Goal: Task Accomplishment & Management: Use online tool/utility

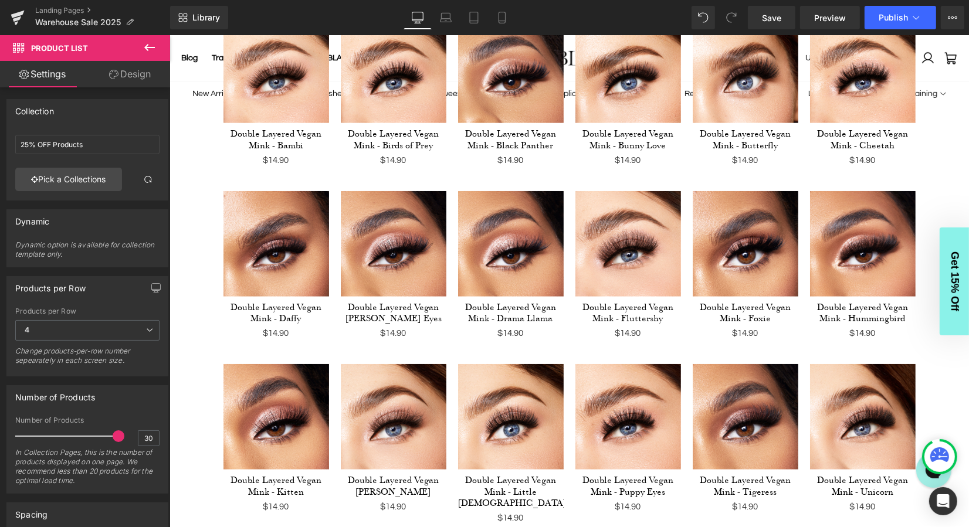
scroll to position [593, 0]
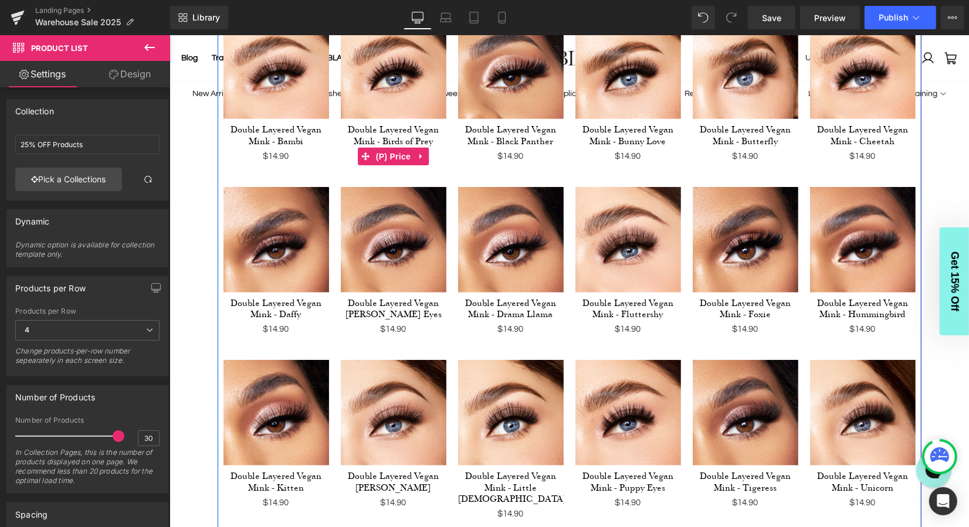
click at [392, 155] on span "(P) Price" at bounding box center [392, 156] width 41 height 18
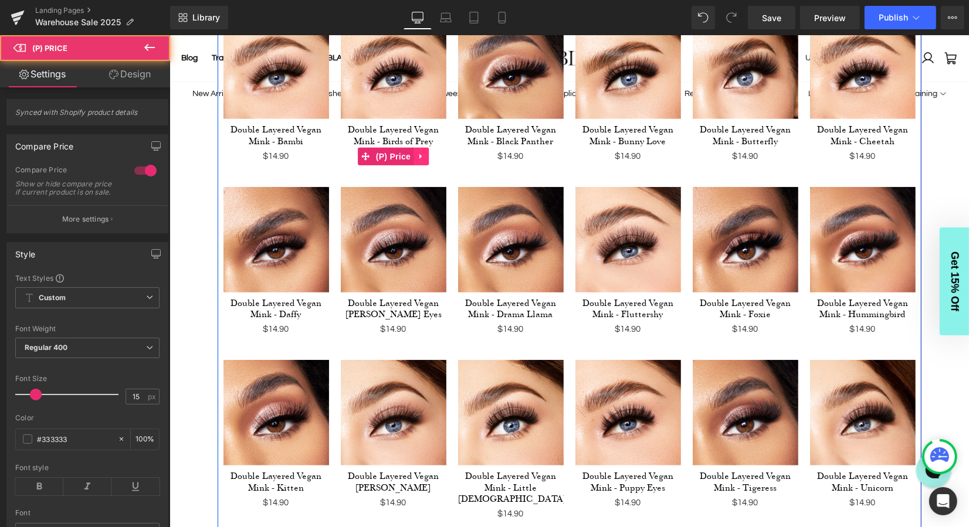
click at [417, 155] on icon at bounding box center [420, 155] width 8 height 9
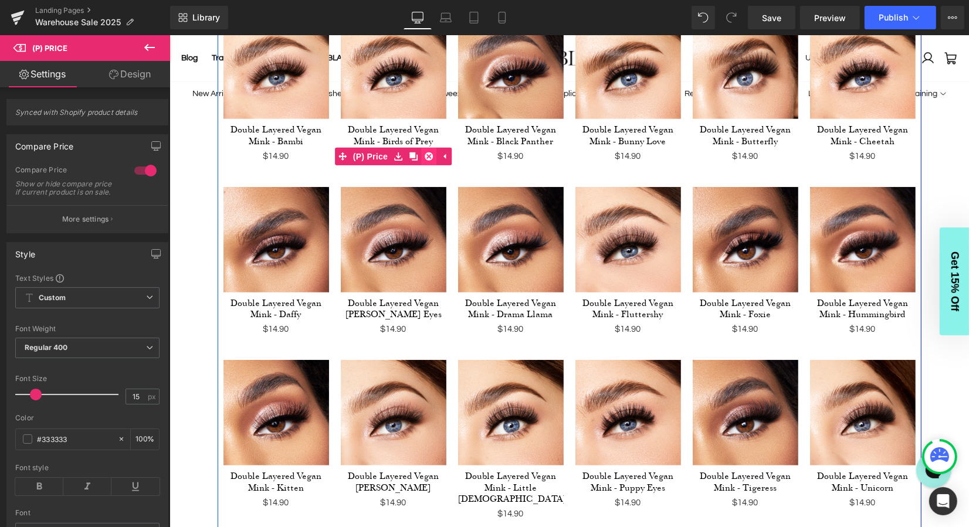
click at [426, 155] on icon at bounding box center [428, 156] width 8 height 8
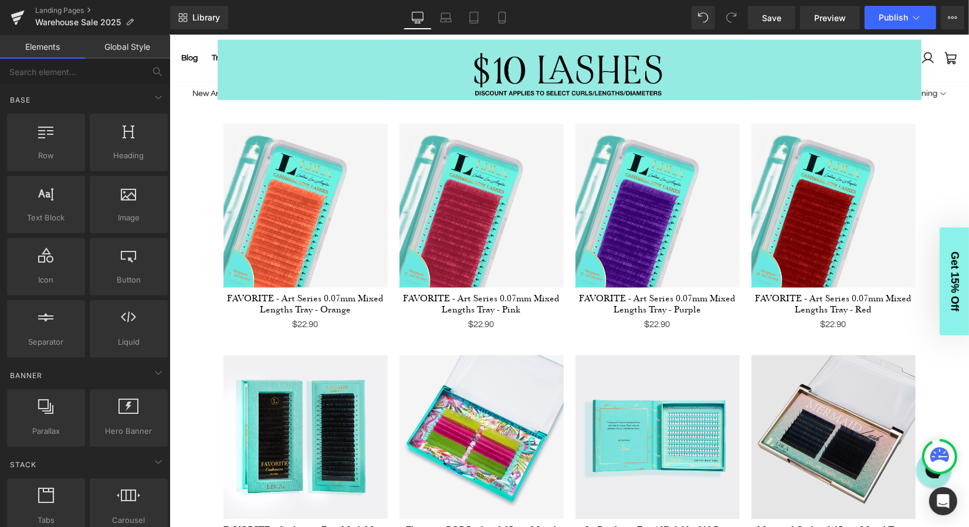
scroll to position [1359, 0]
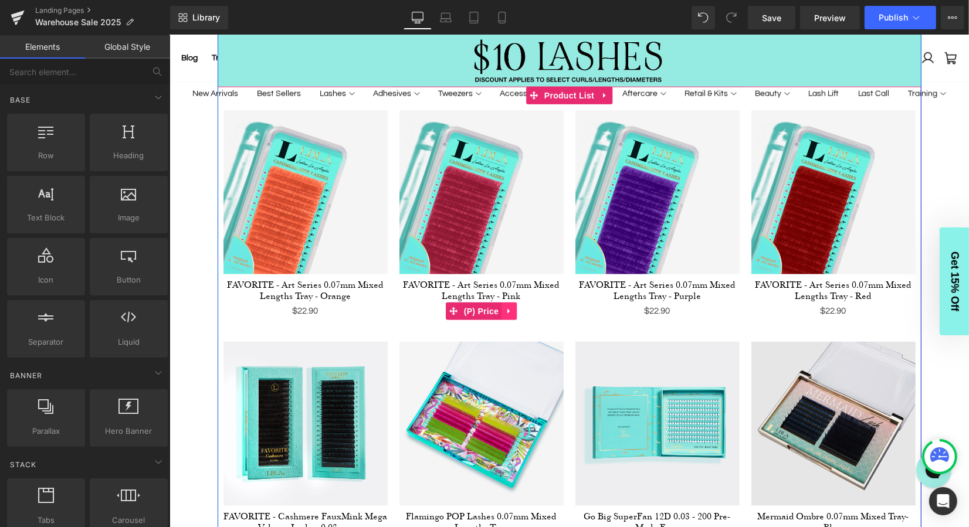
click at [507, 308] on icon at bounding box center [508, 310] width 2 height 5
click at [512, 307] on icon at bounding box center [509, 310] width 6 height 6
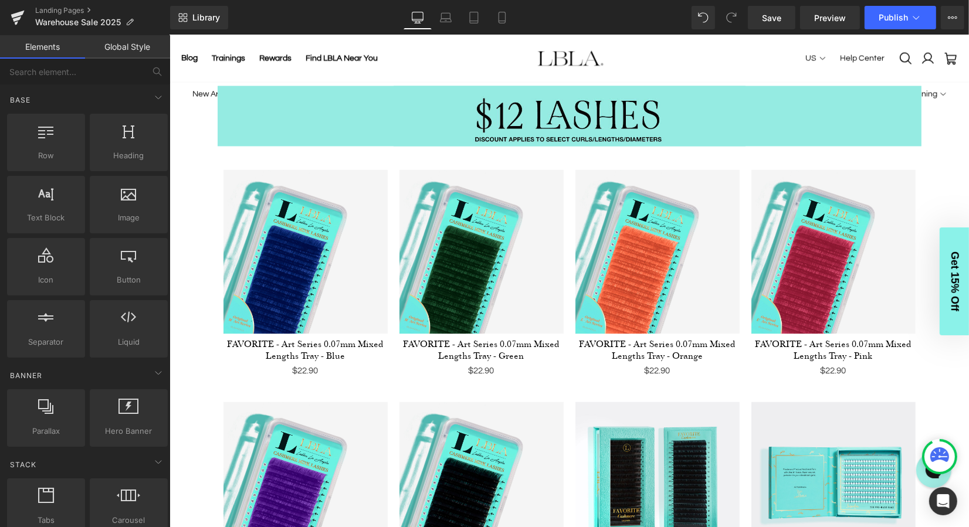
scroll to position [2253, 0]
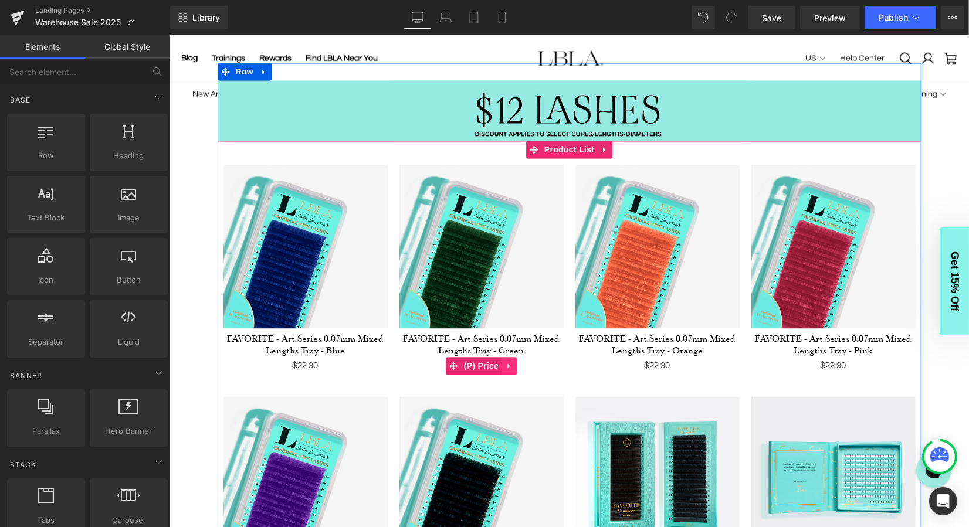
click at [505, 361] on icon at bounding box center [508, 365] width 8 height 9
click at [516, 361] on icon at bounding box center [516, 365] width 8 height 9
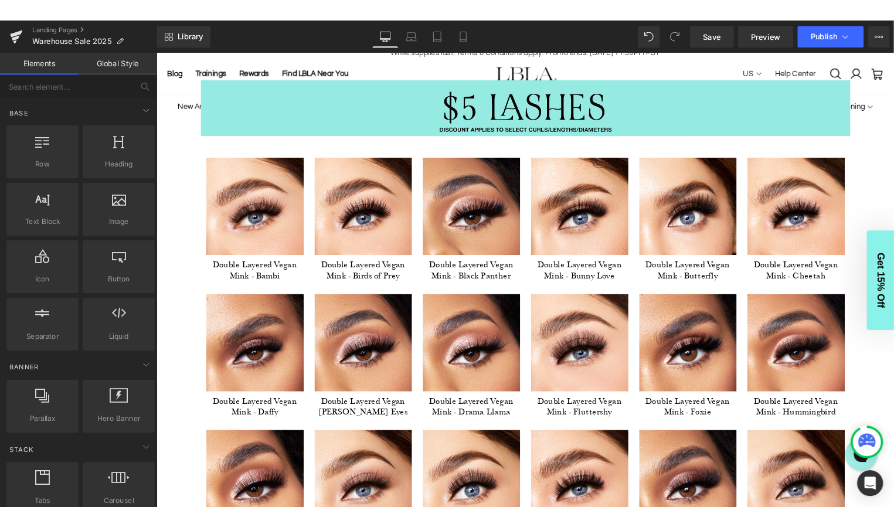
scroll to position [0, 0]
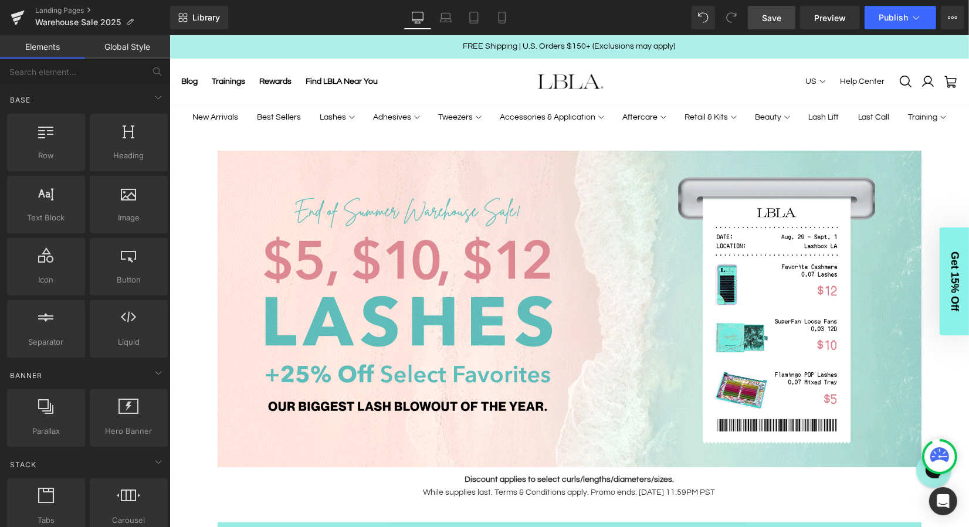
click at [779, 14] on span "Save" at bounding box center [771, 18] width 19 height 12
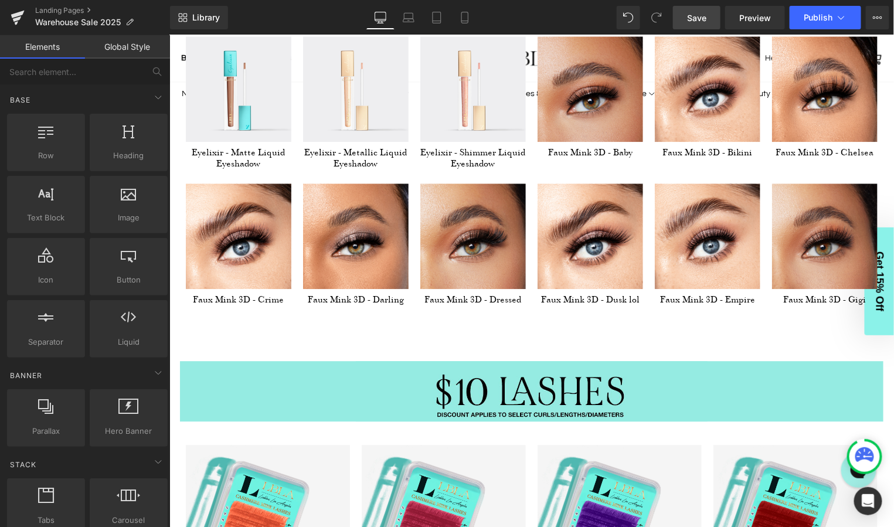
scroll to position [1027, 0]
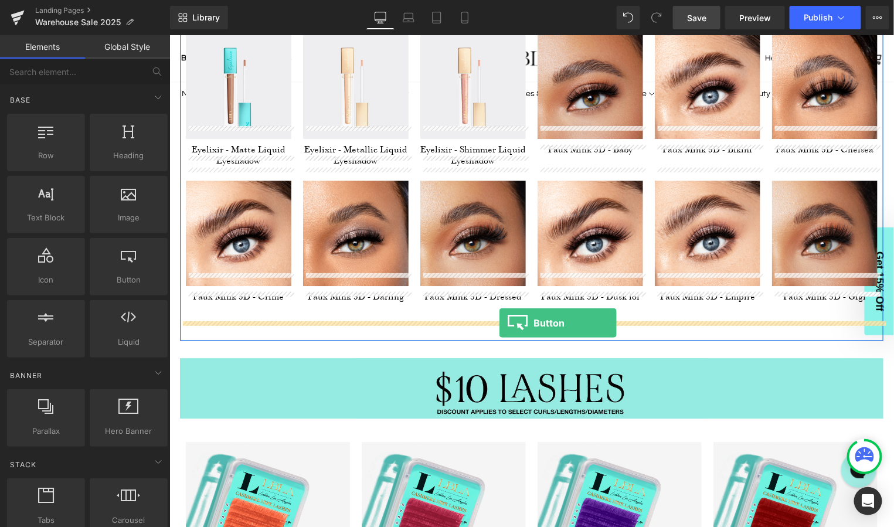
drag, startPoint x: 298, startPoint y: 298, endPoint x: 498, endPoint y: 322, distance: 201.4
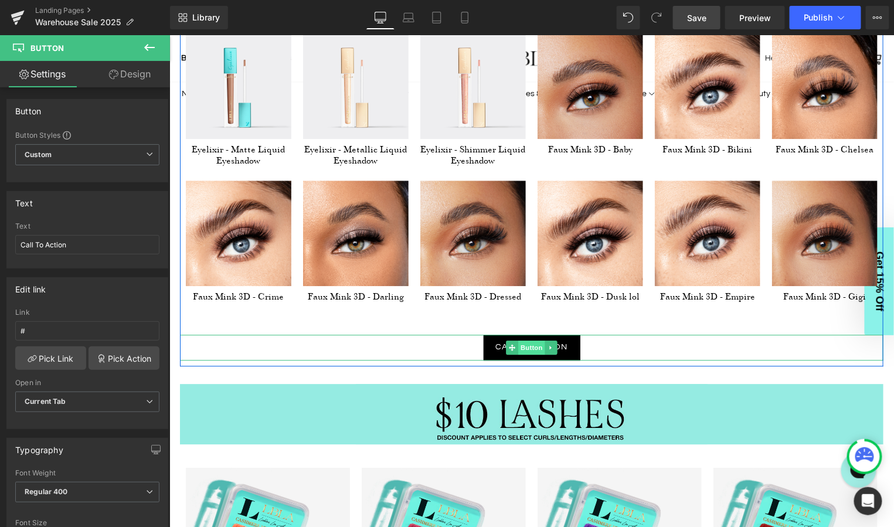
click at [532, 340] on span "Button" at bounding box center [531, 347] width 27 height 14
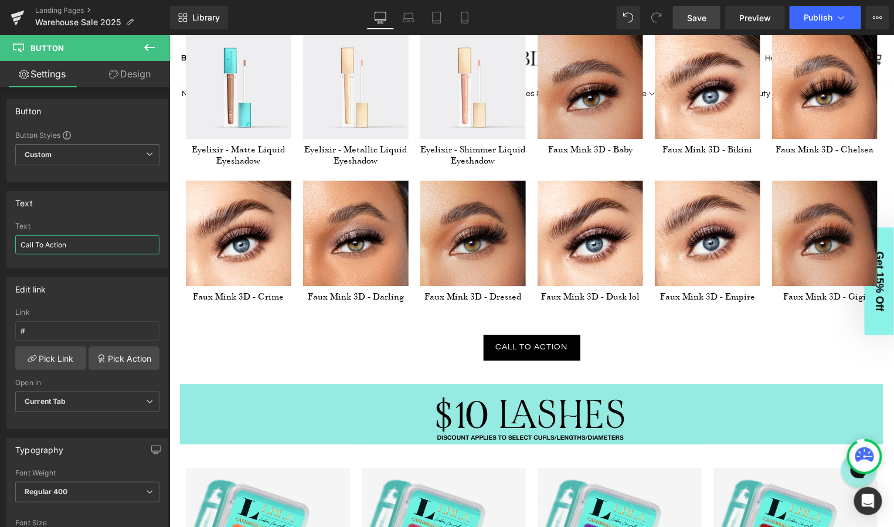
drag, startPoint x: 84, startPoint y: 244, endPoint x: -5, endPoint y: 241, distance: 88.6
click at [0, 241] on html "Button You are previewing how the will restyle your page. You can not edit Elem…" at bounding box center [447, 263] width 894 height 527
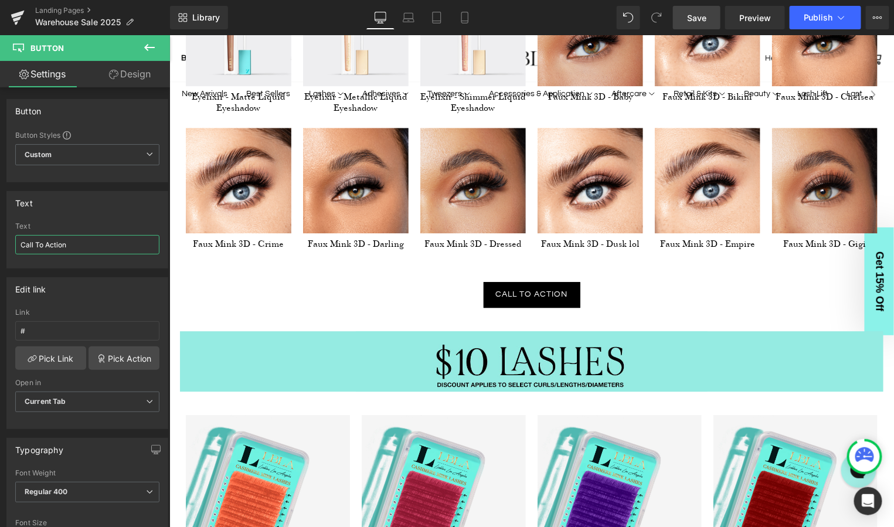
scroll to position [1082, 0]
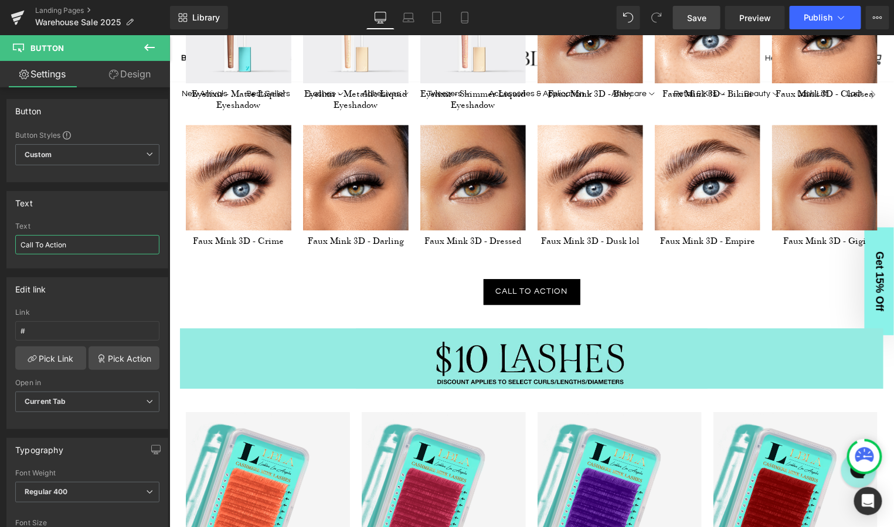
type input "S"
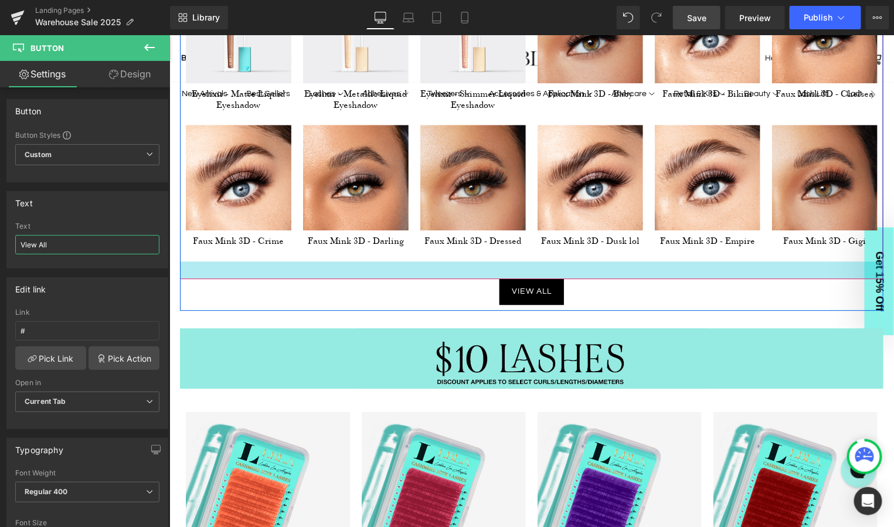
type input "View All"
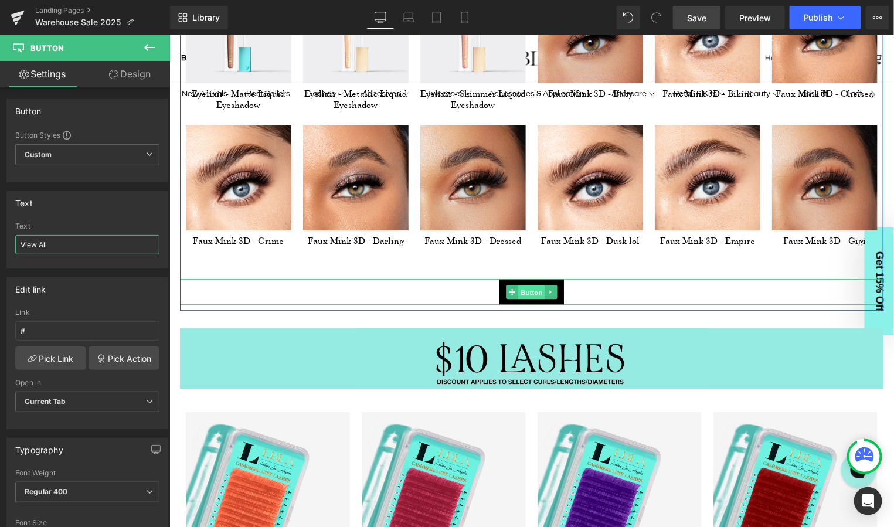
click at [528, 284] on span "Button" at bounding box center [531, 291] width 27 height 14
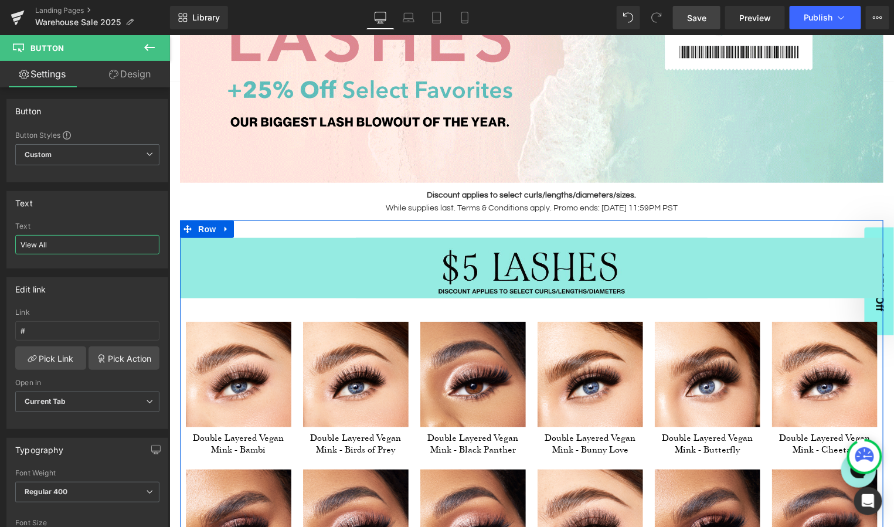
scroll to position [273, 0]
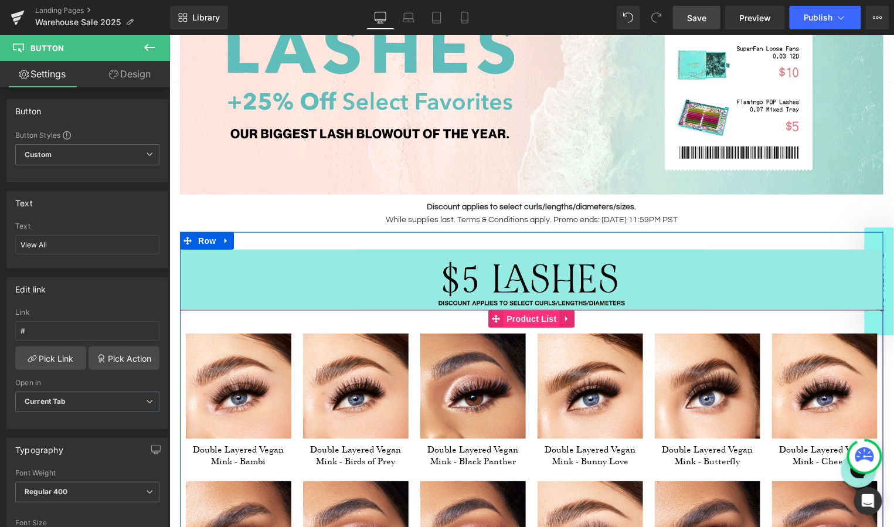
click at [530, 320] on span "Product List" at bounding box center [531, 319] width 56 height 18
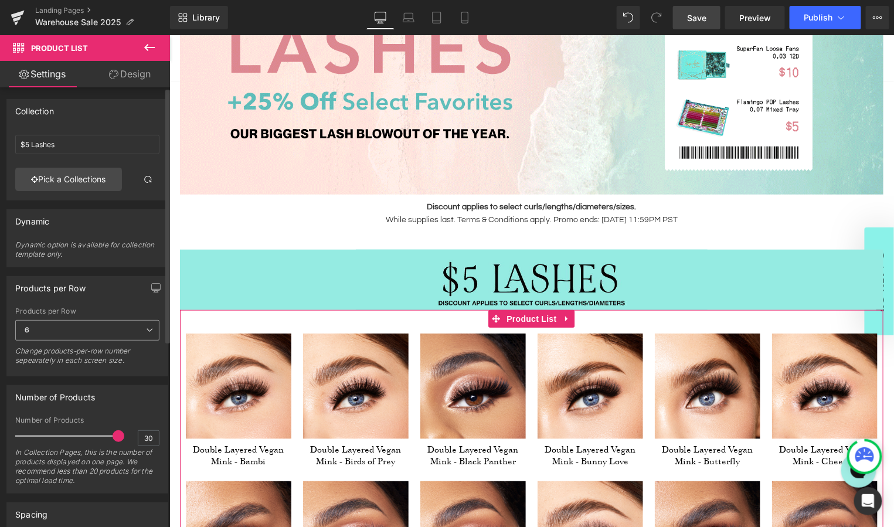
click at [105, 330] on span "6" at bounding box center [87, 330] width 144 height 21
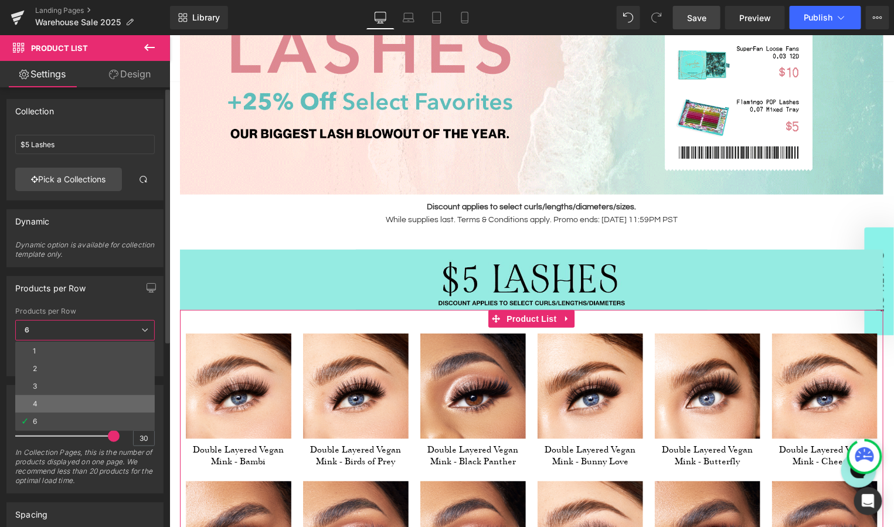
click at [86, 405] on li "4" at bounding box center [85, 404] width 140 height 18
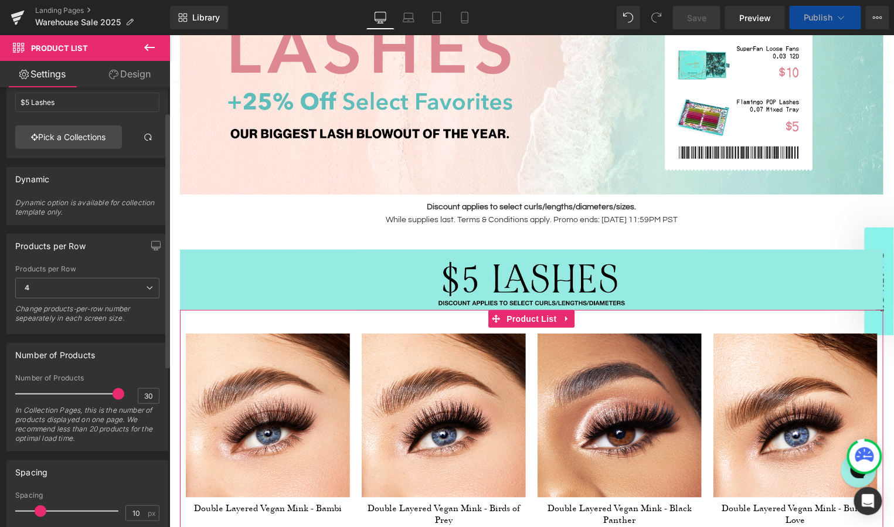
scroll to position [57, 0]
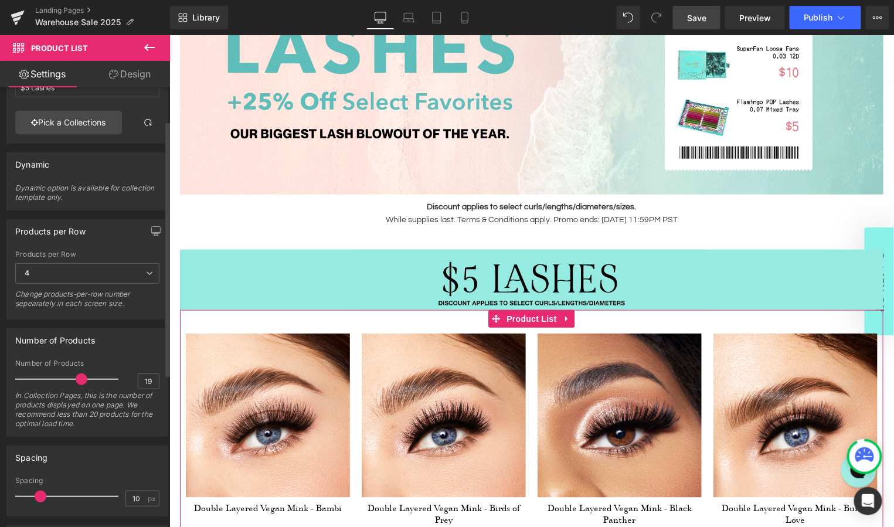
drag, startPoint x: 111, startPoint y: 376, endPoint x: 75, endPoint y: 375, distance: 35.8
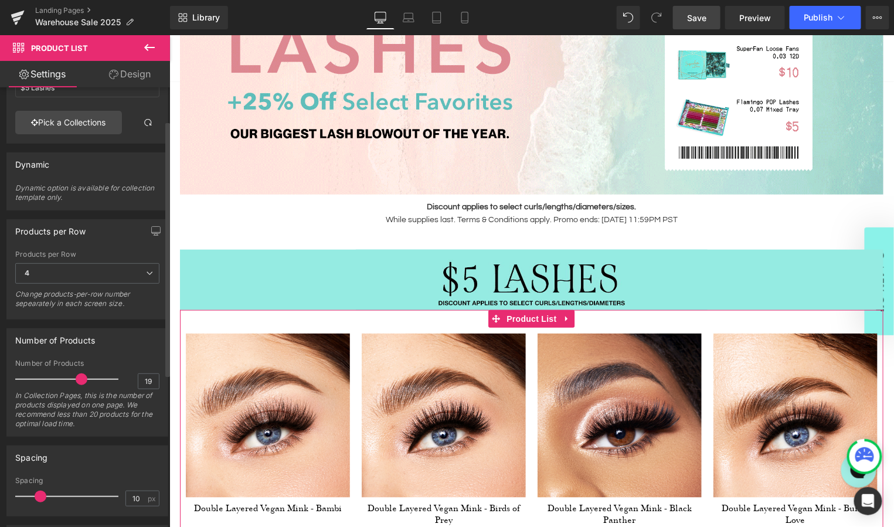
click at [76, 375] on span at bounding box center [82, 380] width 12 height 12
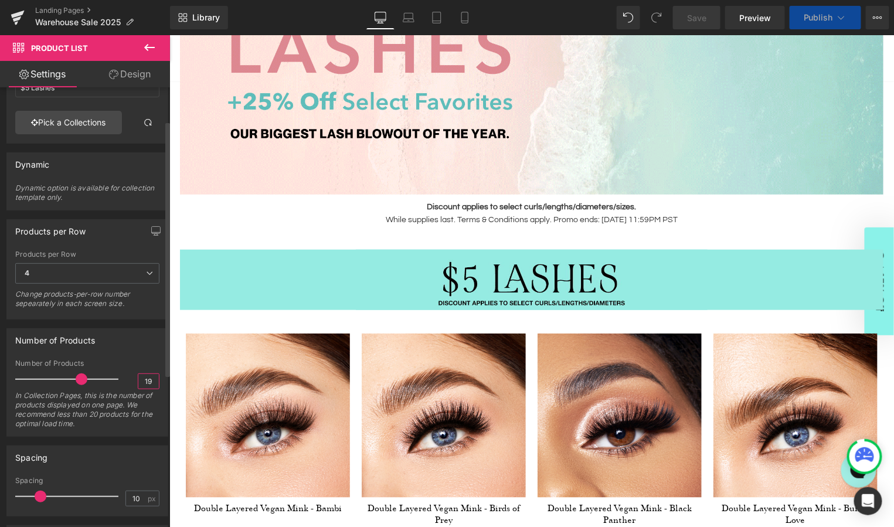
click at [148, 375] on input "19" at bounding box center [148, 381] width 21 height 15
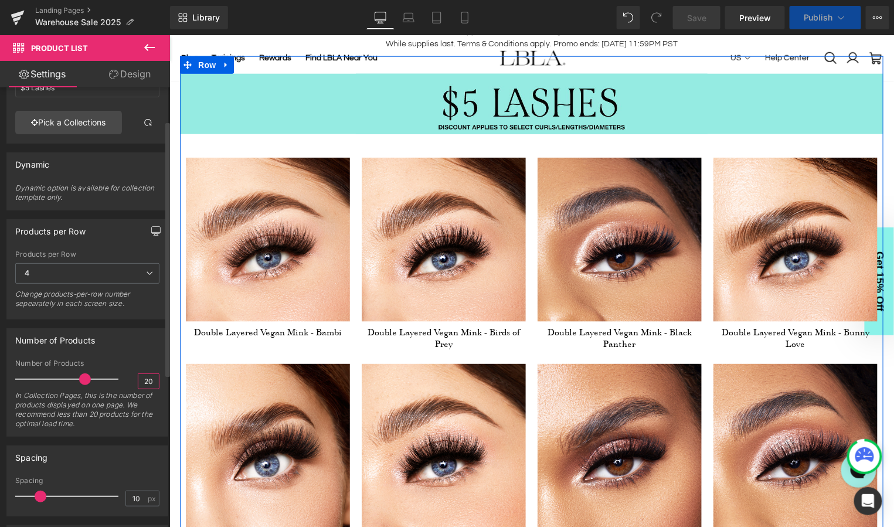
scroll to position [622, 0]
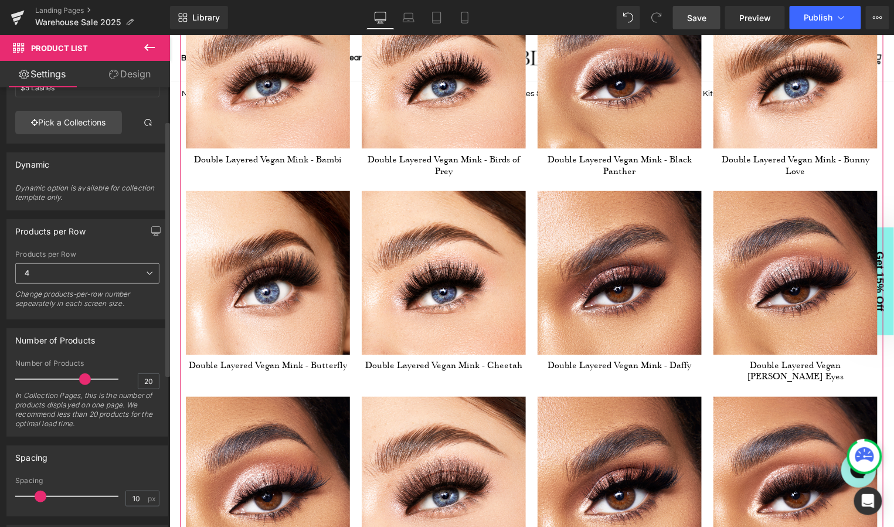
click at [39, 270] on span "4" at bounding box center [87, 273] width 144 height 21
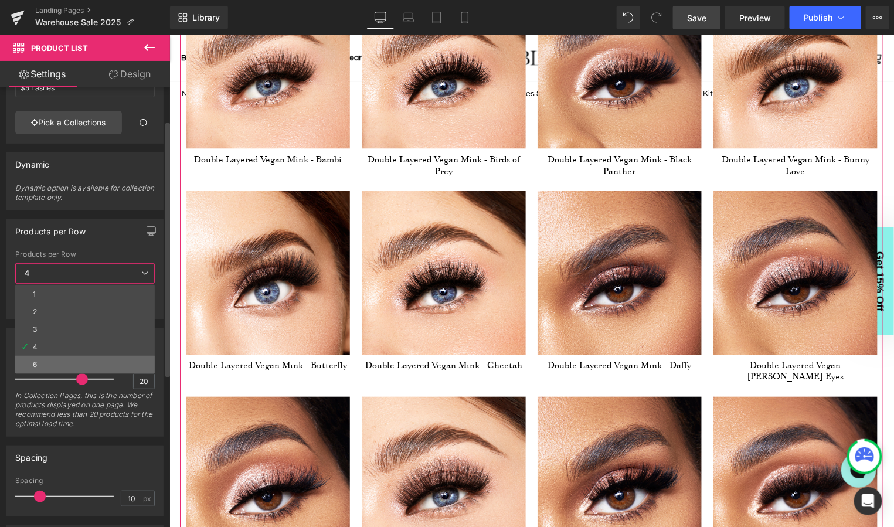
click at [48, 362] on li "6" at bounding box center [85, 365] width 140 height 18
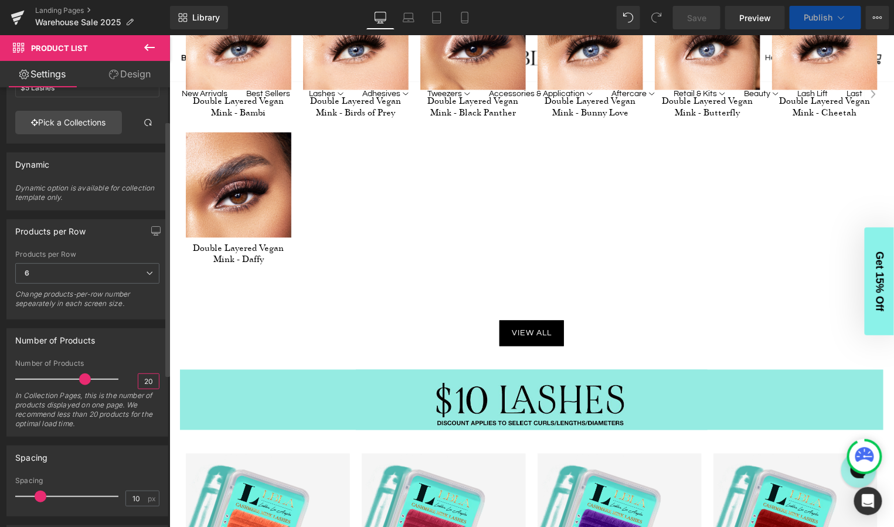
drag, startPoint x: 133, startPoint y: 376, endPoint x: 110, endPoint y: 376, distance: 23.5
click at [111, 376] on div "Number of Products 20 In Collection Pages, this is the number of products displ…" at bounding box center [87, 397] width 144 height 77
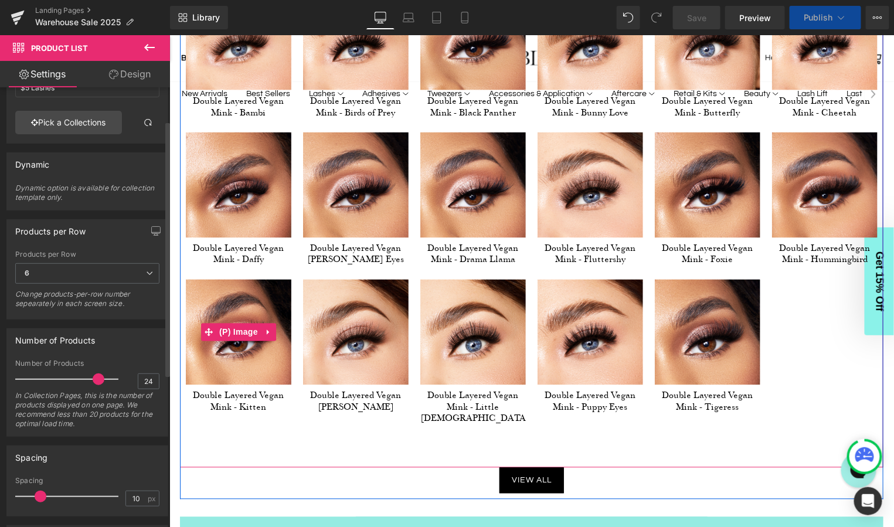
click at [148, 342] on div "Number of Products" at bounding box center [87, 340] width 161 height 22
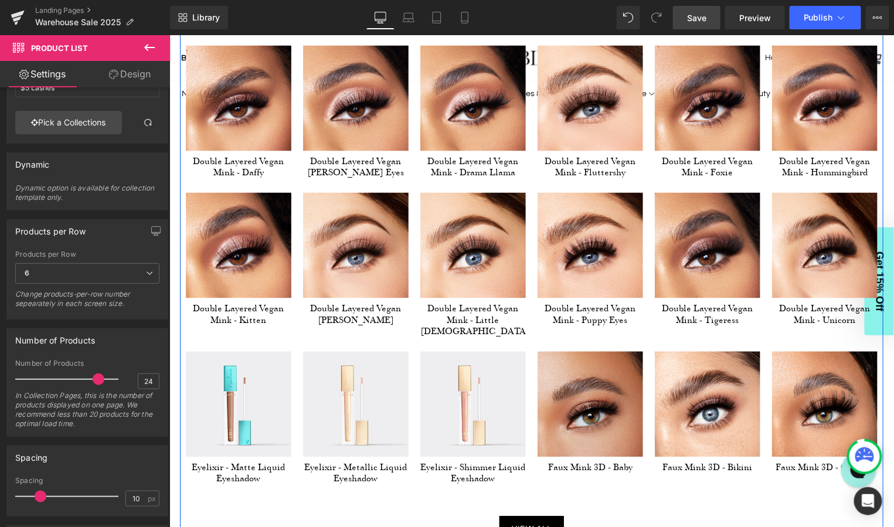
scroll to position [767, 0]
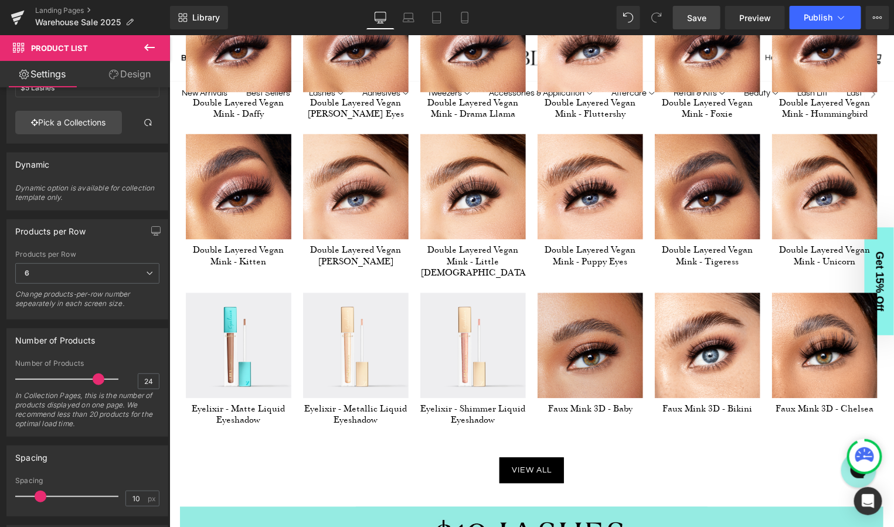
click at [705, 14] on span "Save" at bounding box center [696, 18] width 19 height 12
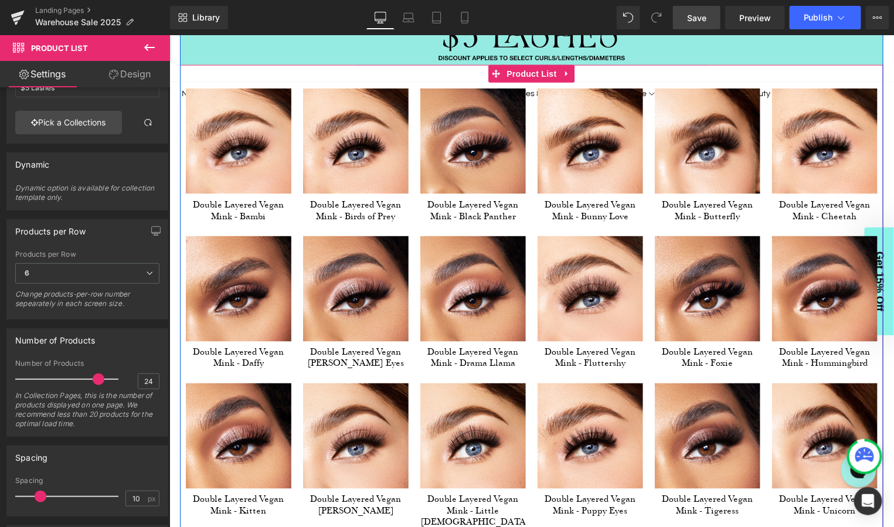
scroll to position [537, 0]
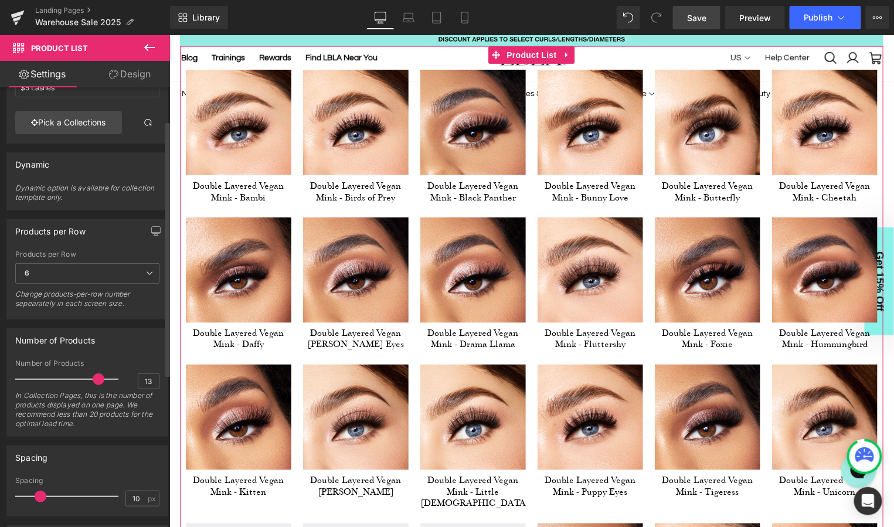
click at [58, 374] on div at bounding box center [69, 379] width 97 height 23
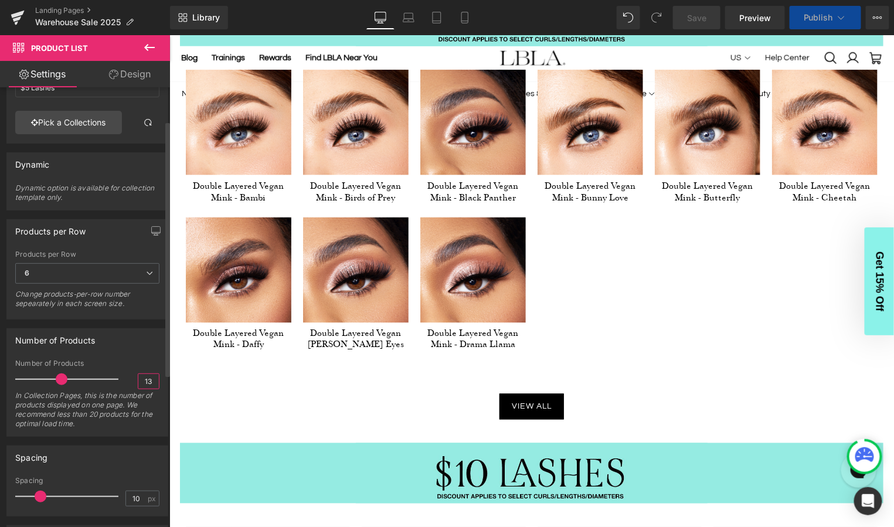
drag, startPoint x: 146, startPoint y: 377, endPoint x: 125, endPoint y: 377, distance: 20.5
click at [127, 377] on div "Number of Products 13 In Collection Pages, this is the number of products displ…" at bounding box center [87, 397] width 144 height 77
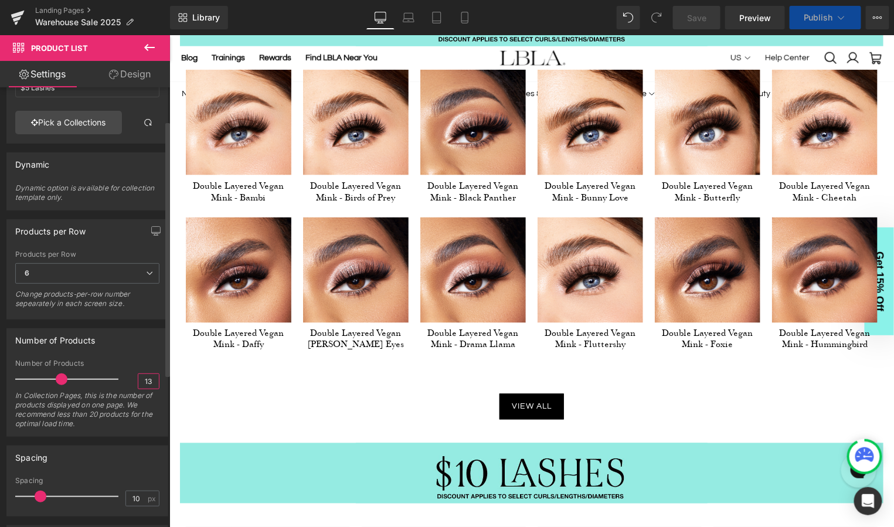
type input "12"
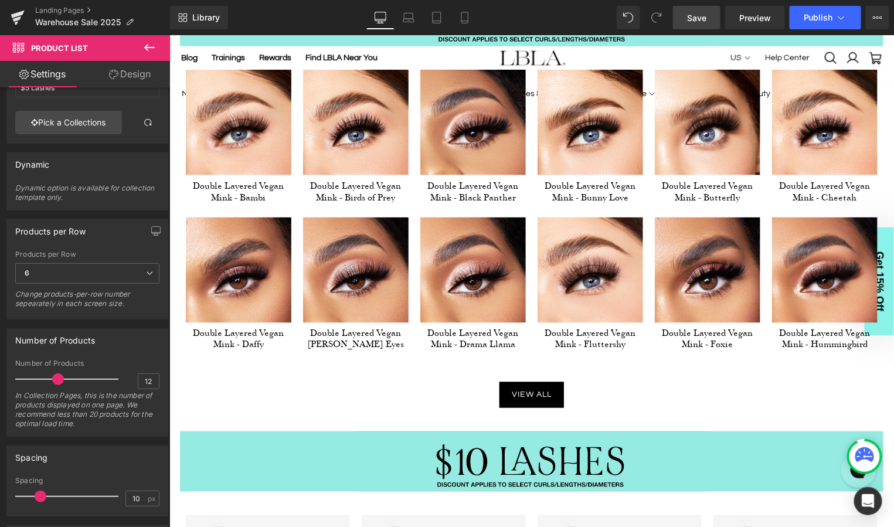
click at [700, 19] on span "Save" at bounding box center [696, 18] width 19 height 12
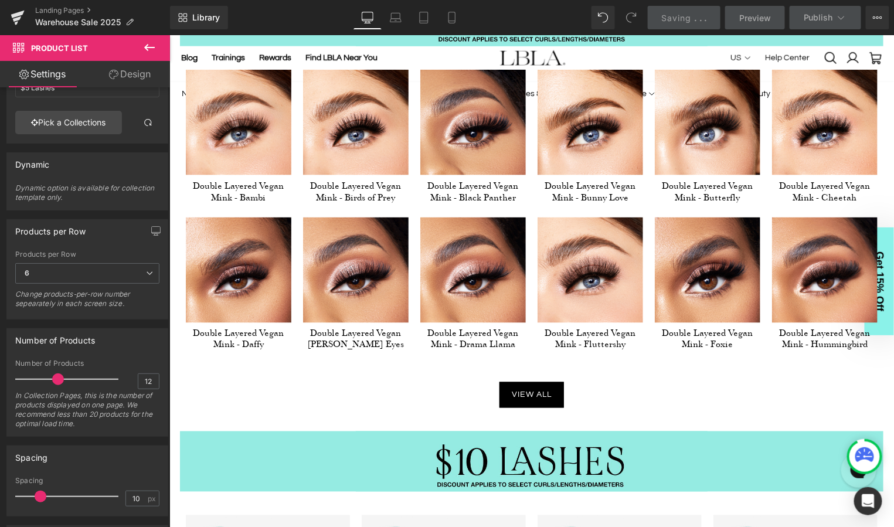
scroll to position [503, 0]
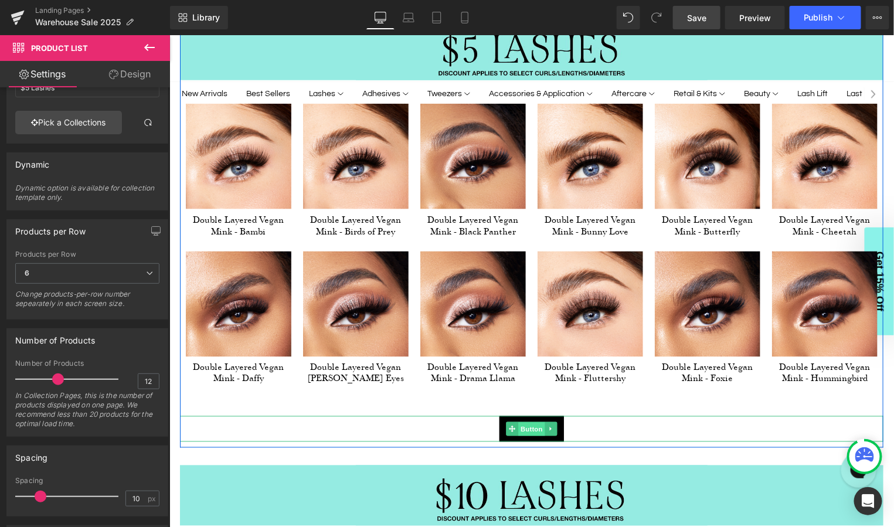
click at [528, 423] on span "Button" at bounding box center [531, 429] width 27 height 14
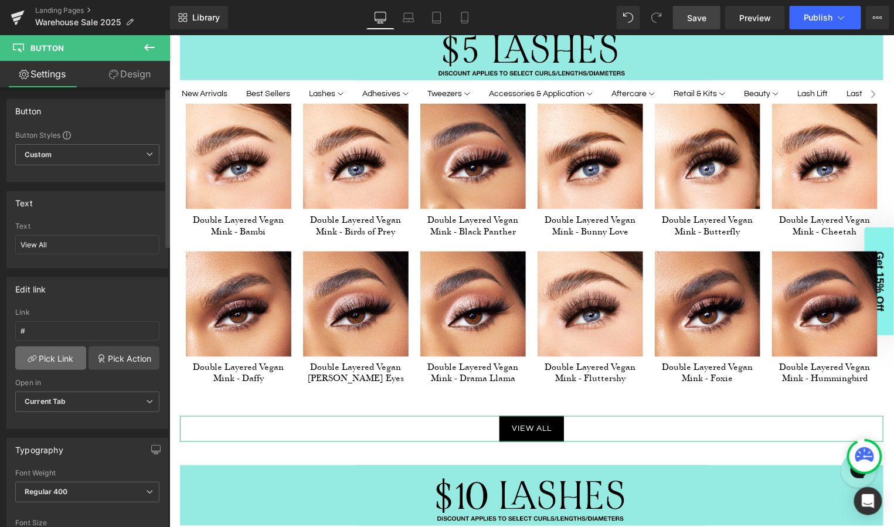
click at [60, 358] on link "Pick Link" at bounding box center [50, 358] width 71 height 23
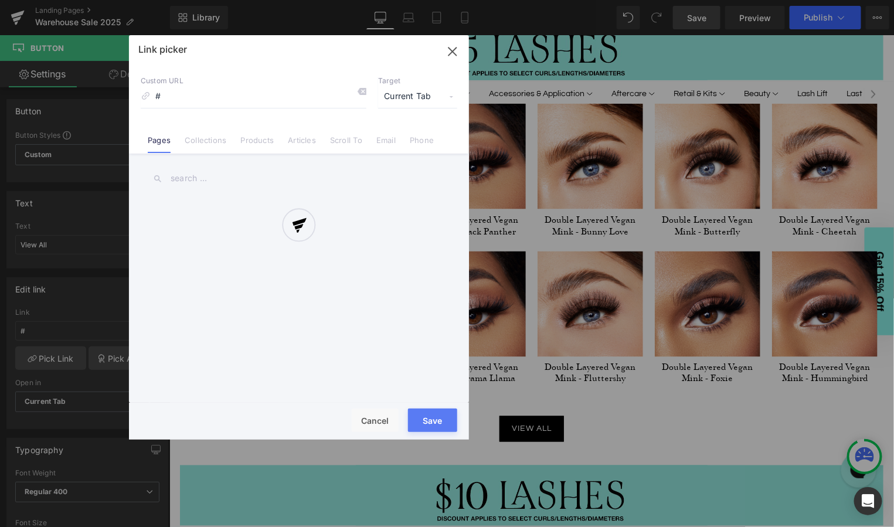
click at [212, 141] on div at bounding box center [299, 237] width 340 height 405
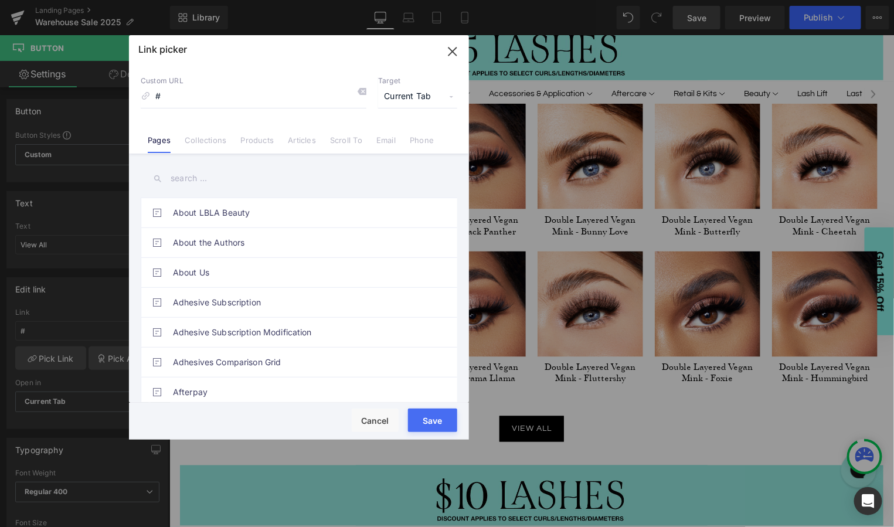
click at [208, 181] on input "text" at bounding box center [299, 178] width 317 height 26
click at [203, 140] on link "Collections" at bounding box center [206, 144] width 42 height 18
click at [196, 173] on input "text" at bounding box center [299, 178] width 317 height 26
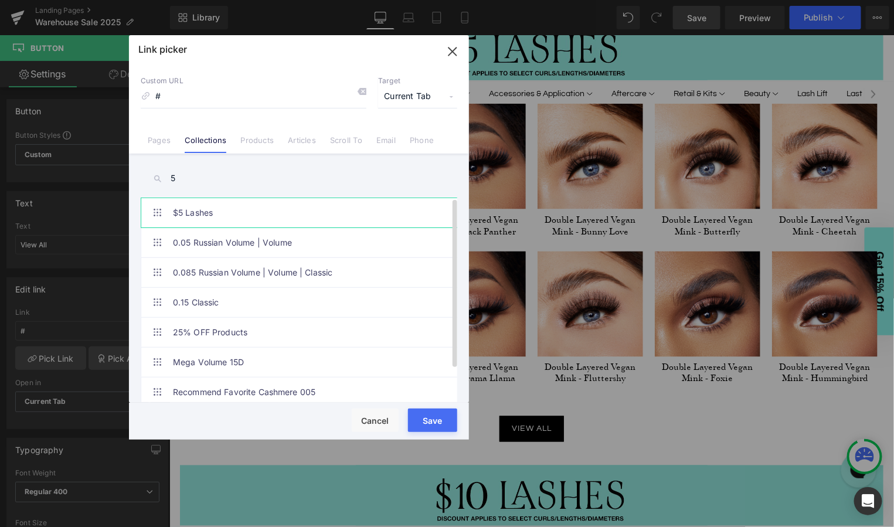
type input "5"
click at [205, 212] on link "$5 Lashes" at bounding box center [302, 212] width 258 height 29
type input "/collections/5-lashes"
click at [433, 419] on button "Save" at bounding box center [432, 420] width 49 height 23
type input "/collections/5-lashes"
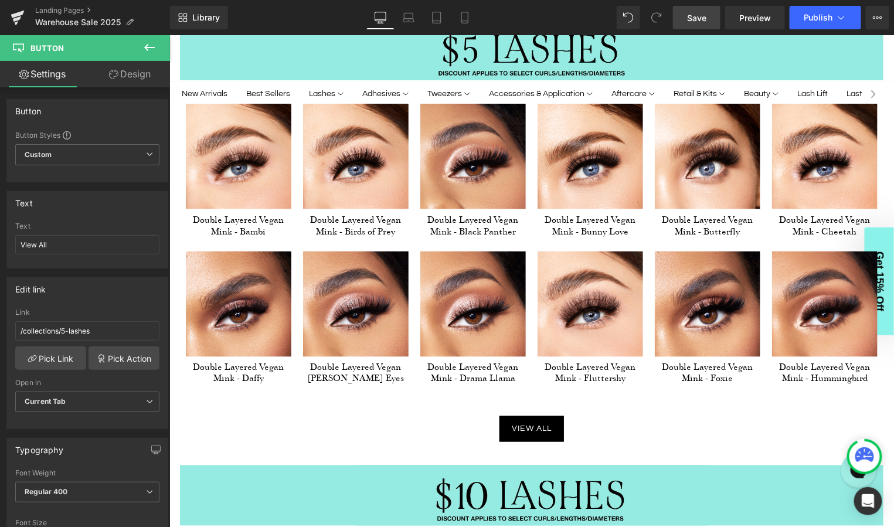
click at [701, 15] on span "Save" at bounding box center [696, 18] width 19 height 12
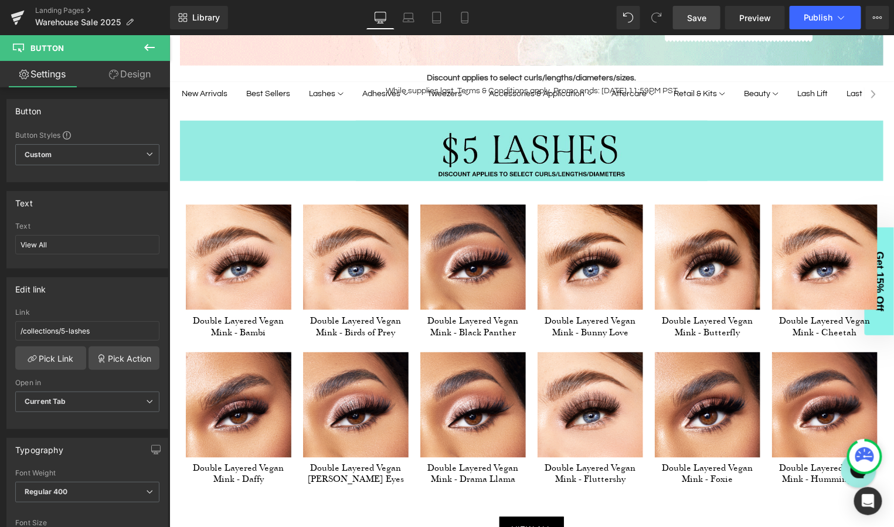
scroll to position [399, 0]
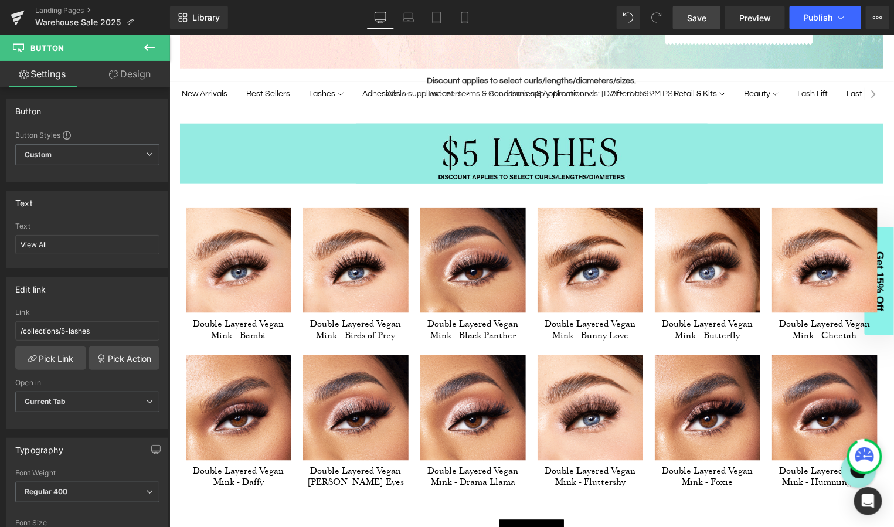
click at [695, 23] on span "Save" at bounding box center [696, 18] width 19 height 12
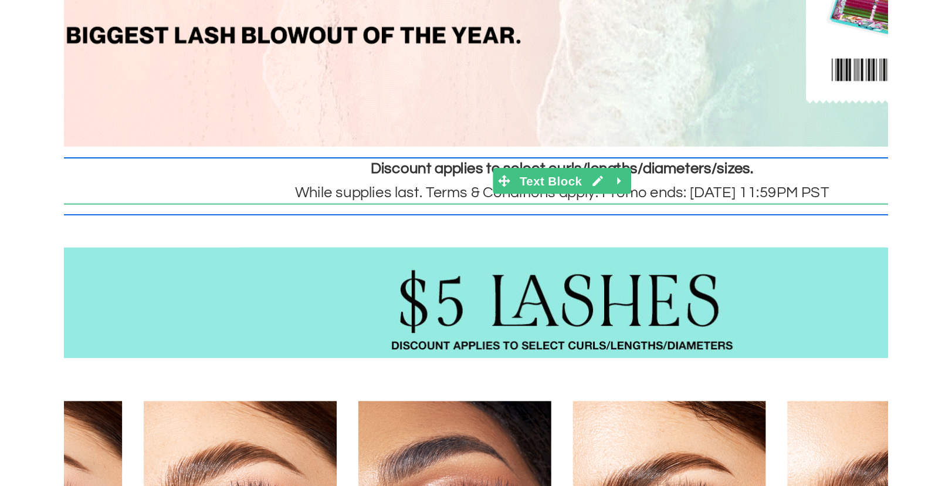
scroll to position [0, 0]
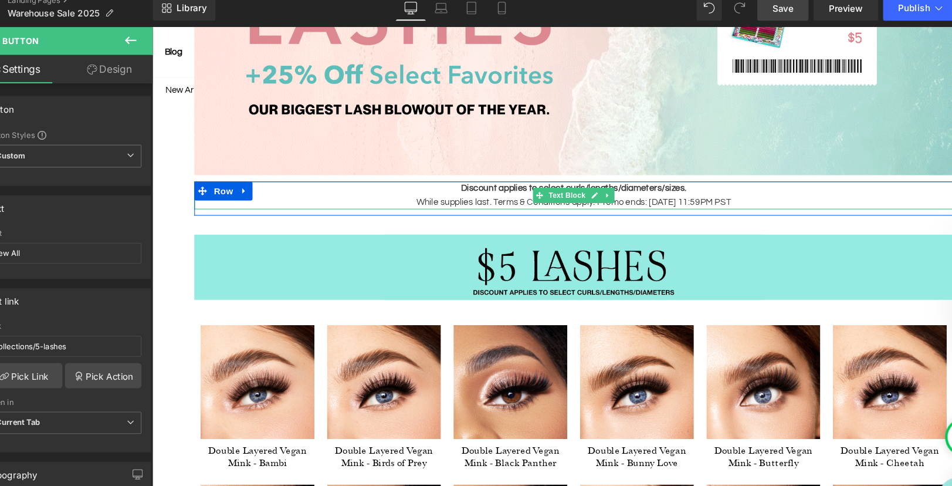
click at [425, 189] on p "While supplies last. Terms & Conditions apply. Promo ends: [DATE] 11:59PM PST" at bounding box center [543, 189] width 704 height 13
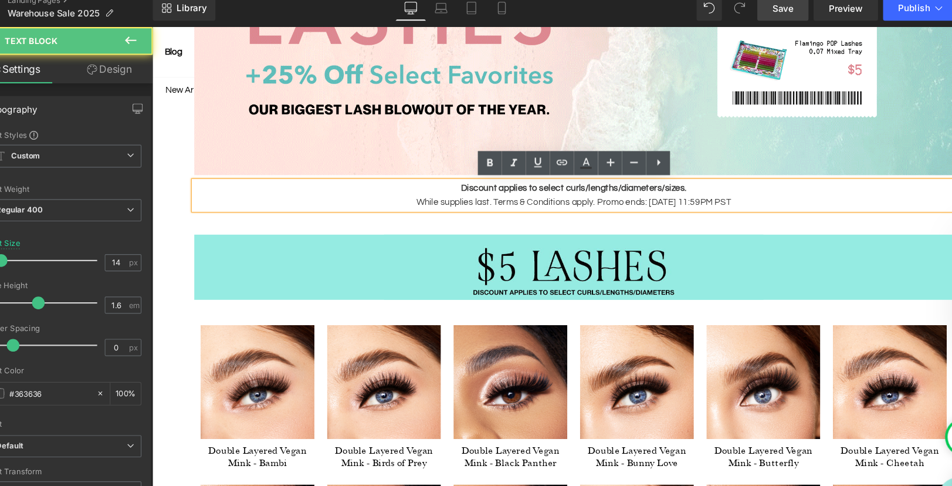
click at [425, 189] on p "While supplies last. Terms & Conditions apply. Promo ends: [DATE] 11:59PM PST" at bounding box center [543, 189] width 704 height 13
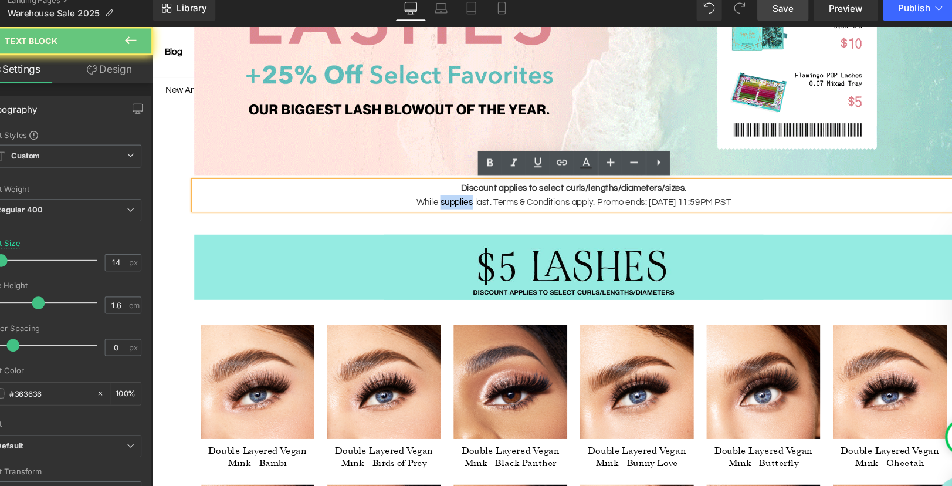
click at [425, 189] on p "While supplies last. Terms & Conditions apply. Promo ends: [DATE] 11:59PM PST" at bounding box center [543, 189] width 704 height 13
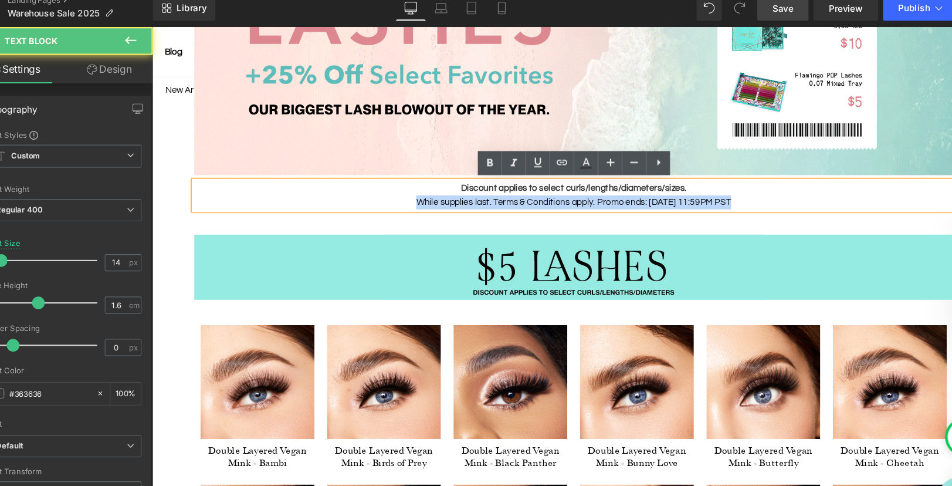
click at [425, 189] on p "While supplies last. Terms & Conditions apply. Promo ends: [DATE] 11:59PM PST" at bounding box center [543, 189] width 704 height 13
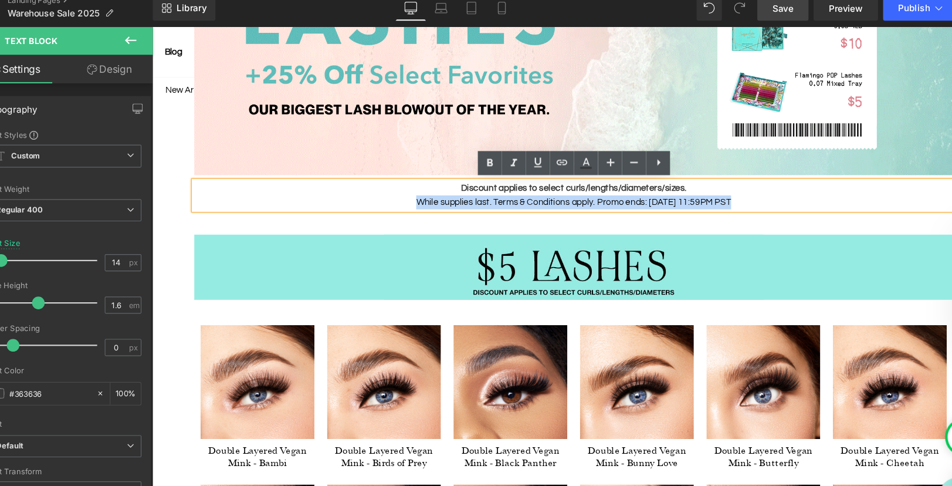
copy p "While supplies last. Terms & Conditions apply. Promo ends: [DATE] 11:59PM PST"
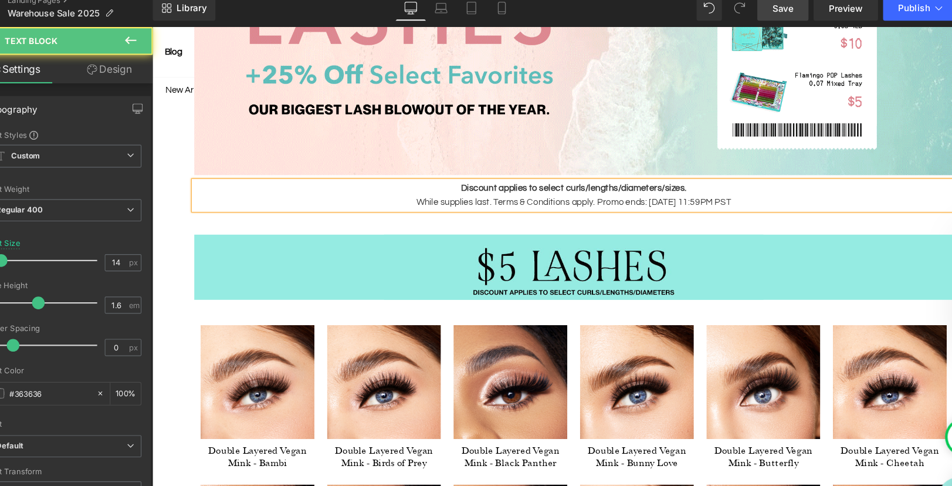
click at [672, 189] on p "While supplies last. Terms & Conditions apply. Promo ends: [DATE] 11:59PM PST" at bounding box center [543, 189] width 704 height 13
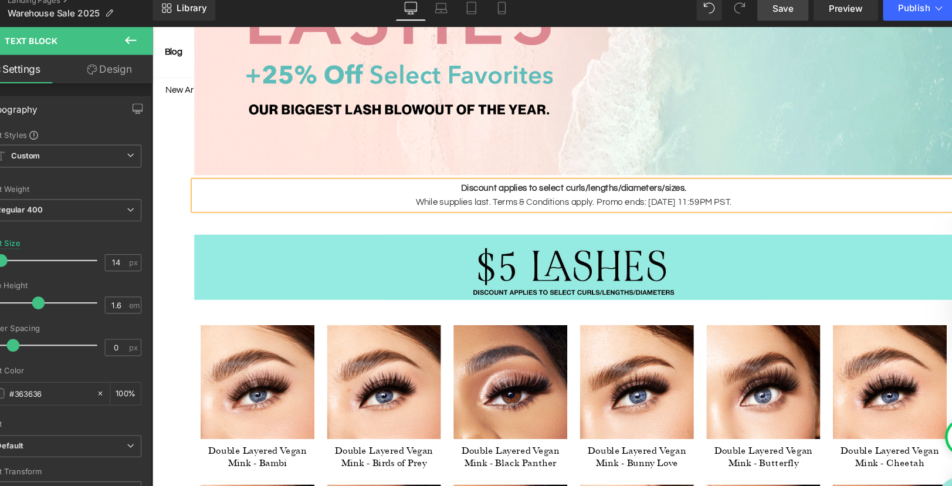
click at [757, 17] on span "Save" at bounding box center [754, 18] width 19 height 12
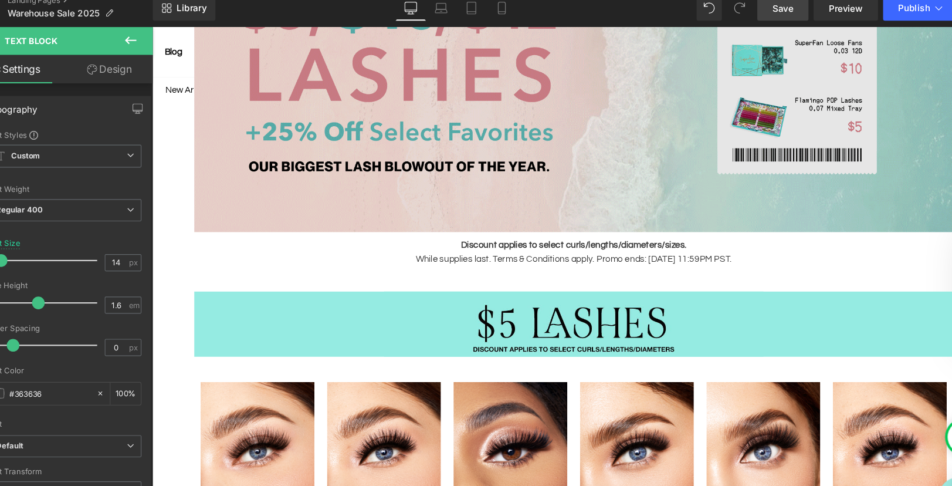
scroll to position [267, 0]
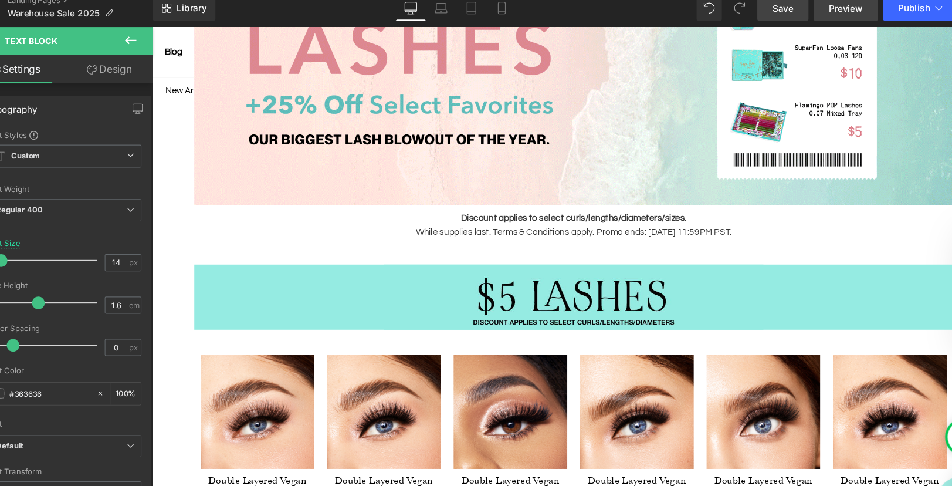
click at [812, 16] on span "Preview" at bounding box center [813, 18] width 32 height 12
